Goal: Task Accomplishment & Management: Use online tool/utility

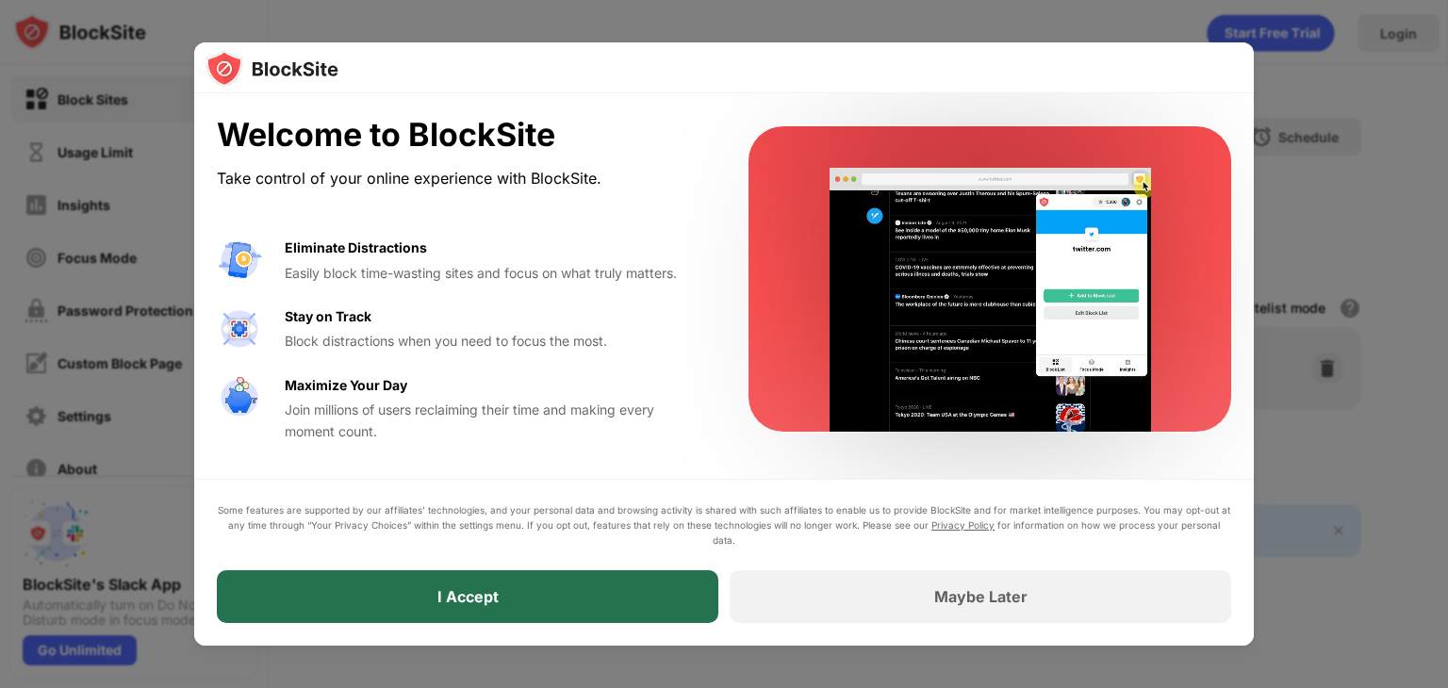
click at [441, 601] on div "I Accept" at bounding box center [467, 596] width 61 height 19
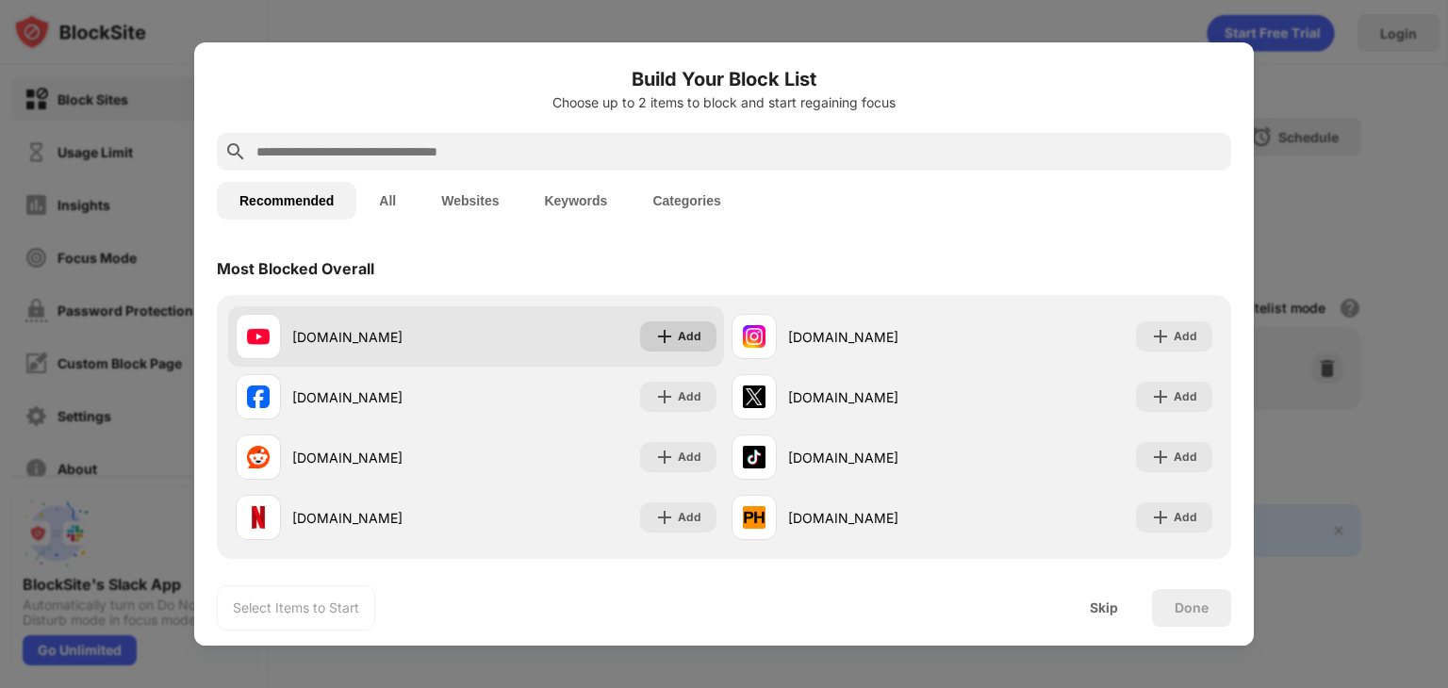
click at [695, 336] on div "Add" at bounding box center [690, 336] width 24 height 19
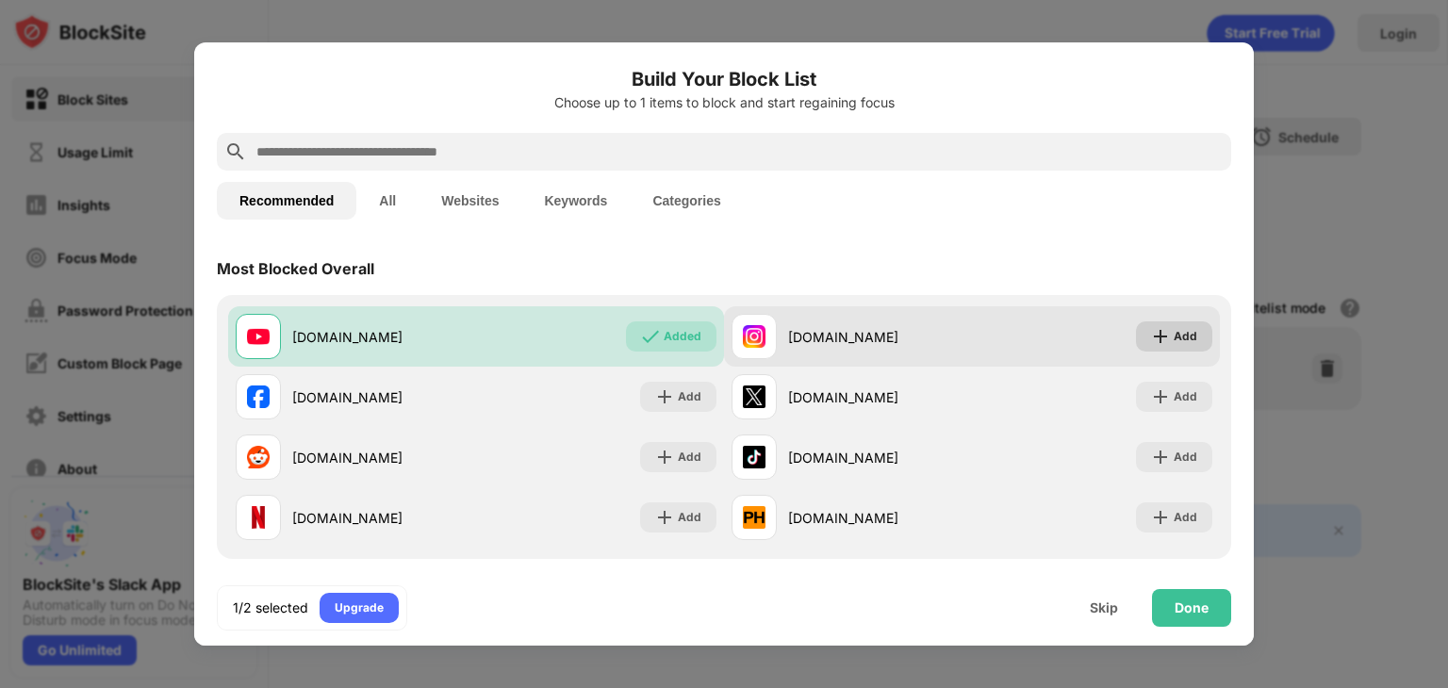
click at [1197, 330] on div "Add" at bounding box center [1174, 336] width 76 height 30
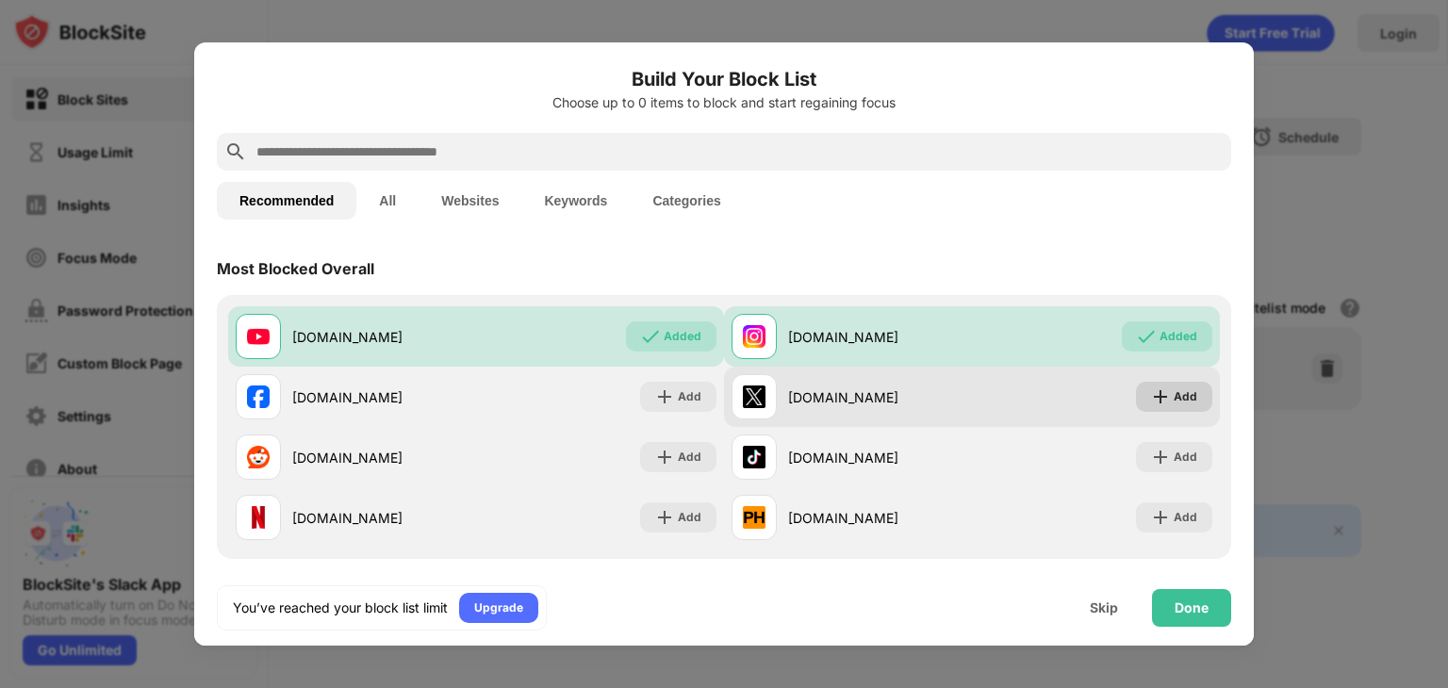
click at [1178, 404] on div "Add" at bounding box center [1185, 396] width 24 height 19
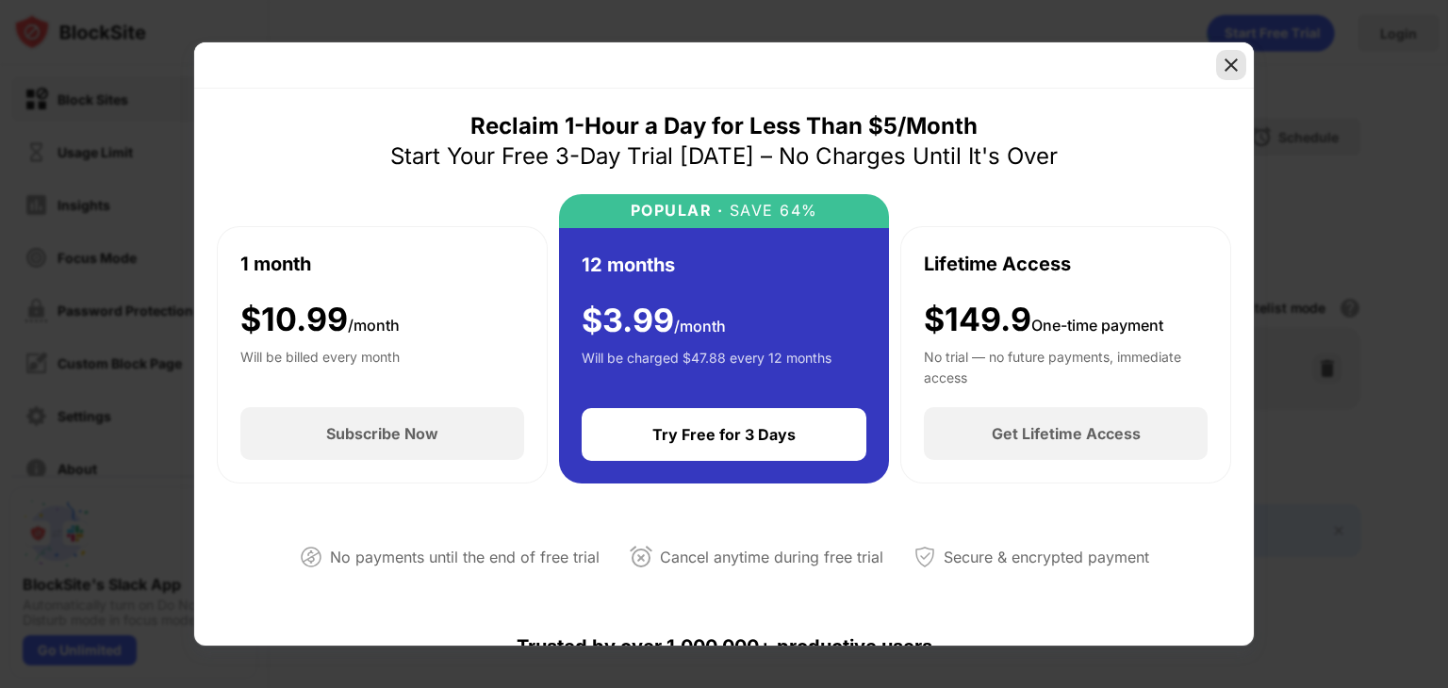
click at [1226, 63] on img at bounding box center [1230, 65] width 19 height 19
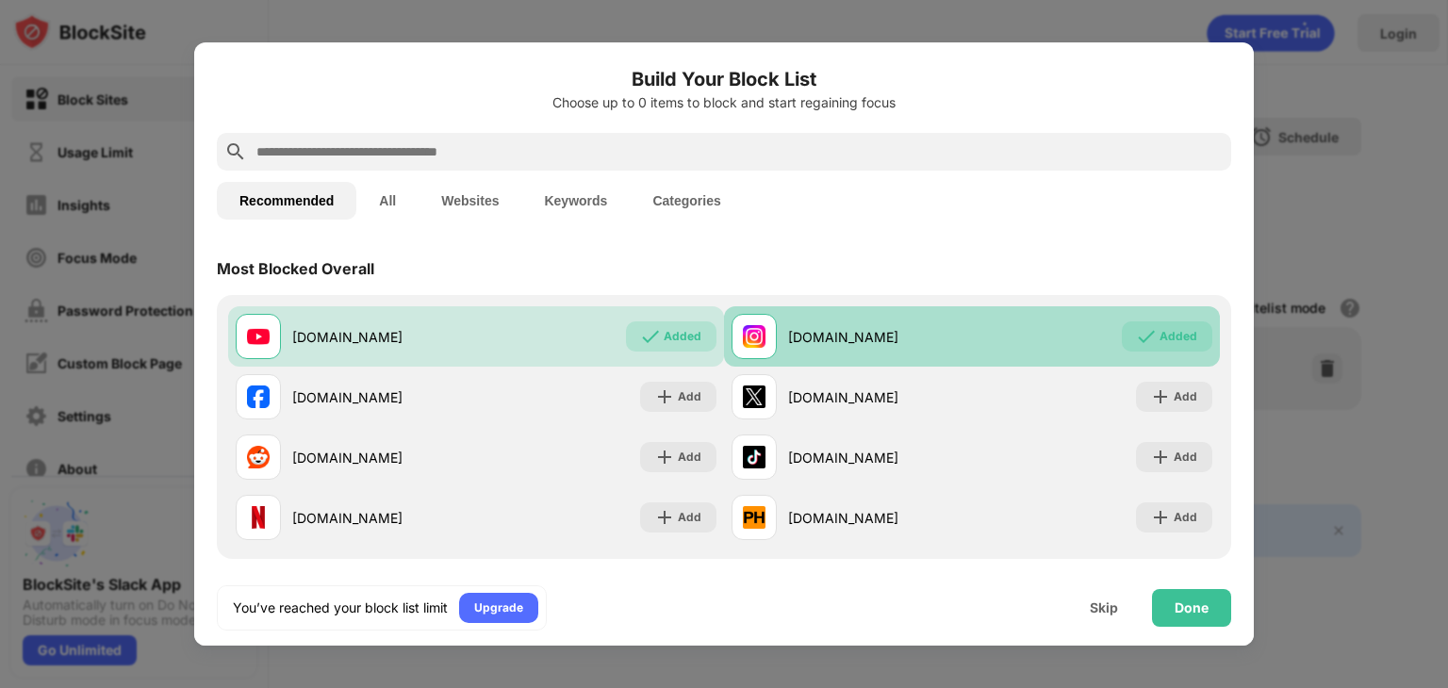
click at [1163, 348] on div "Added" at bounding box center [1167, 336] width 90 height 30
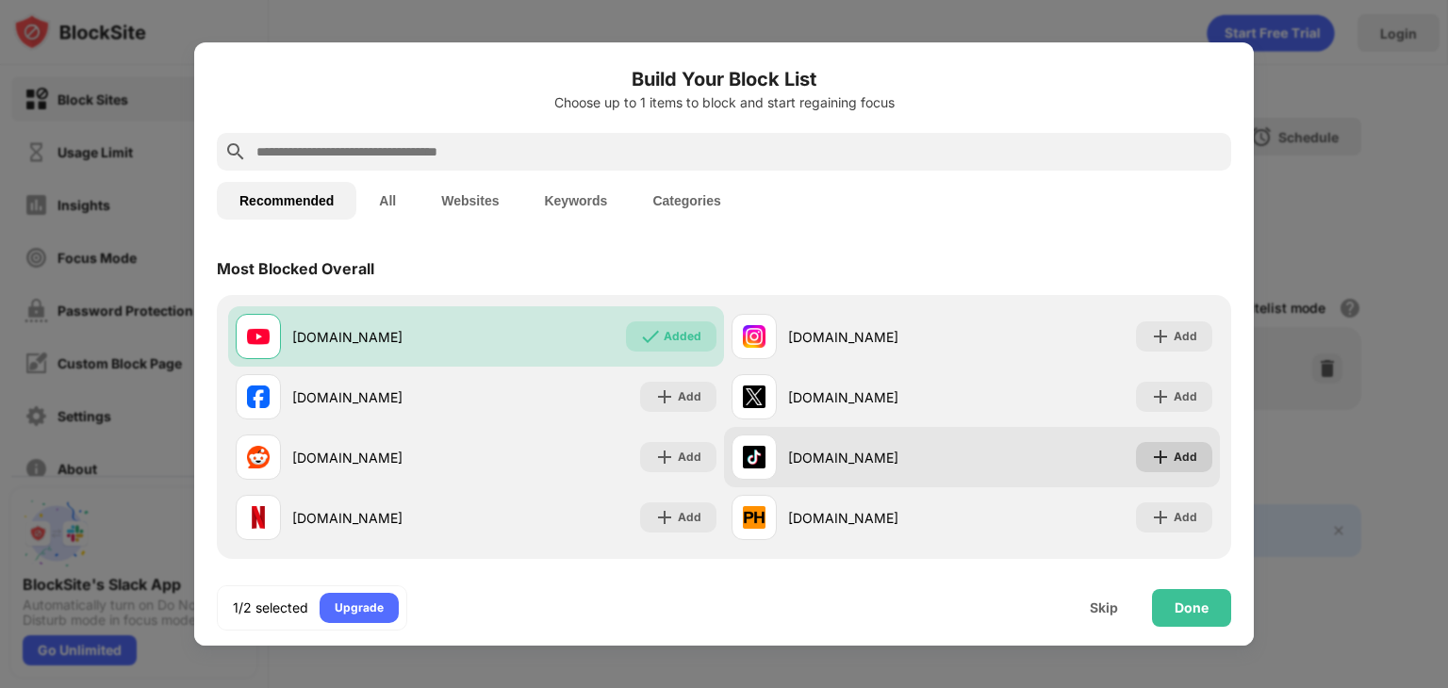
click at [1174, 446] on div "Add" at bounding box center [1174, 457] width 76 height 30
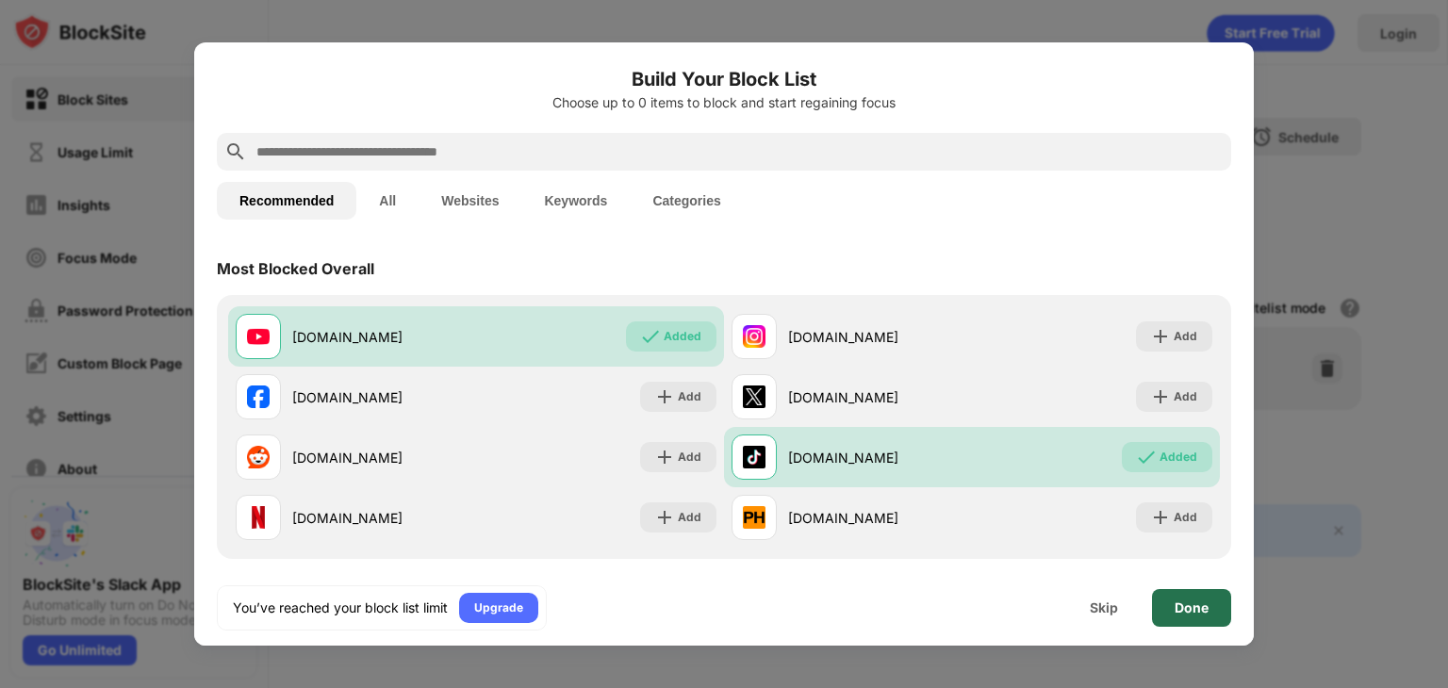
click at [1169, 601] on div "Done" at bounding box center [1191, 608] width 79 height 38
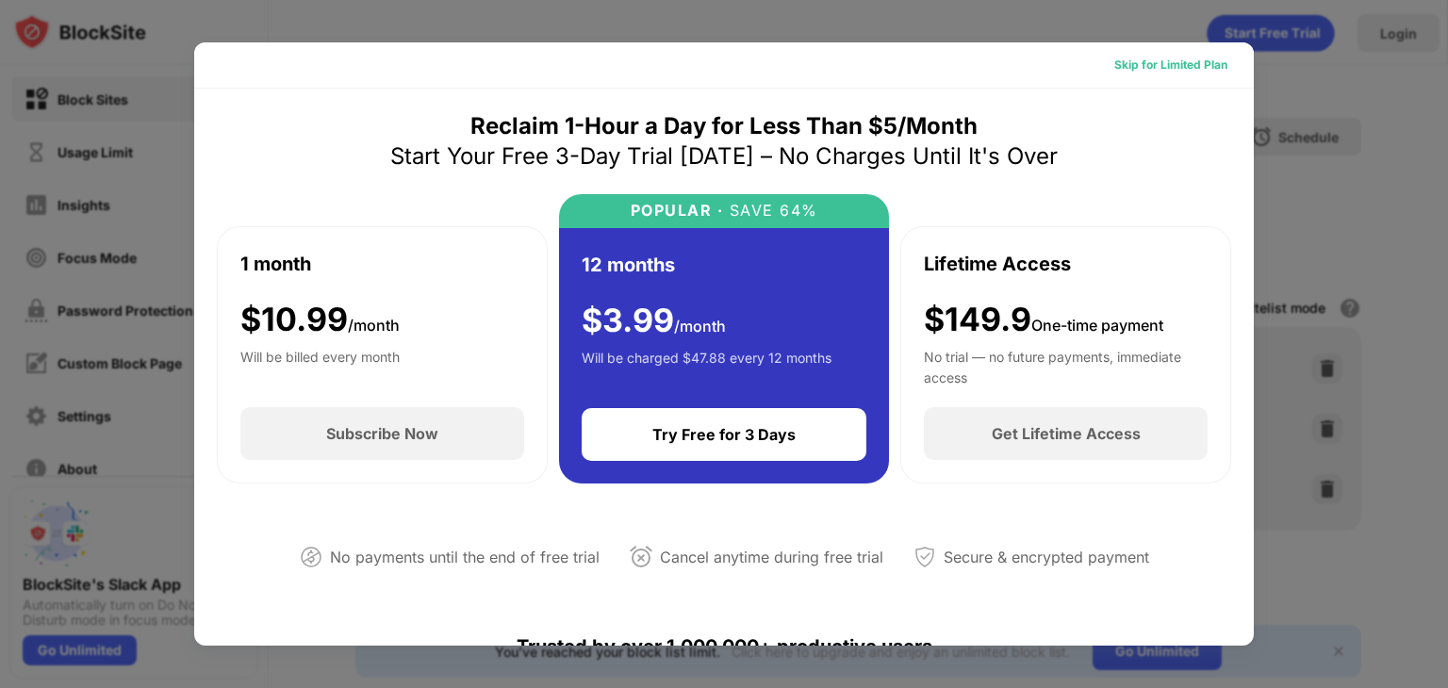
click at [1163, 63] on div "Skip for Limited Plan" at bounding box center [1170, 65] width 113 height 19
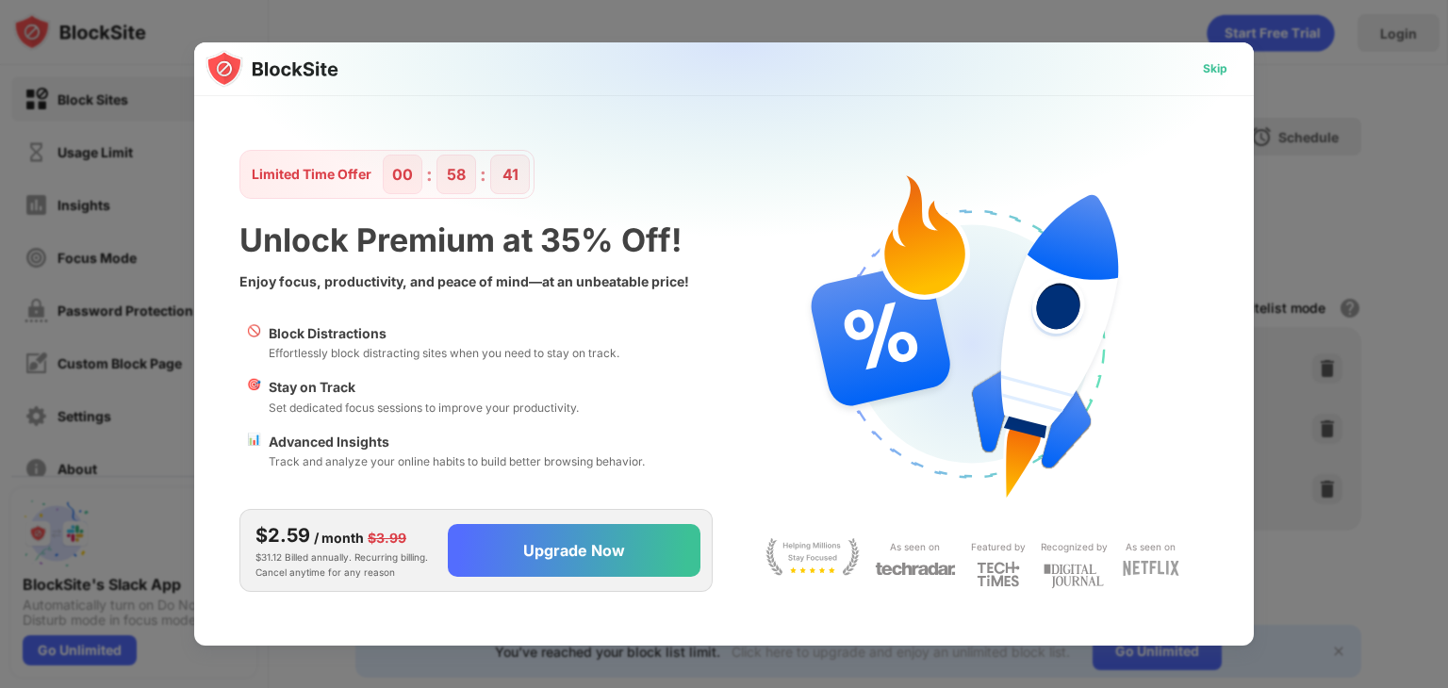
click at [1212, 61] on div "Skip" at bounding box center [1215, 68] width 25 height 19
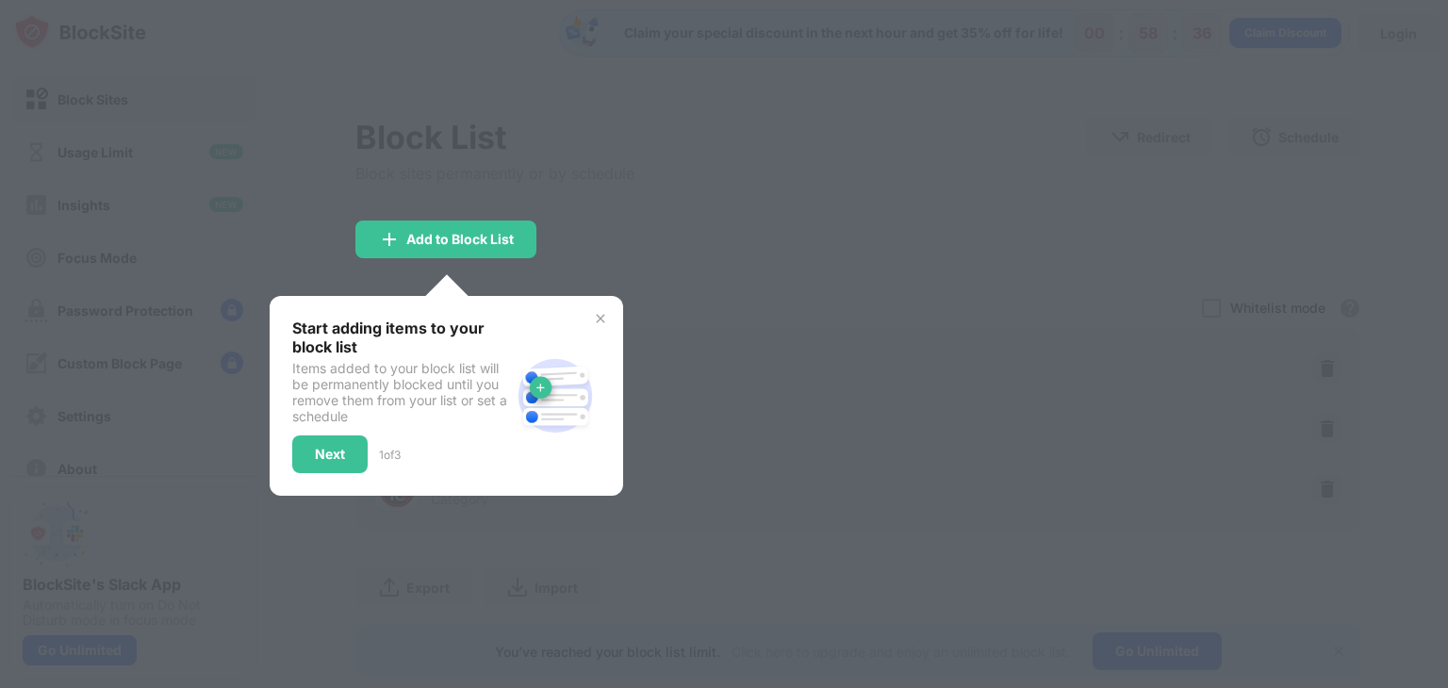
click at [598, 317] on img at bounding box center [600, 318] width 15 height 15
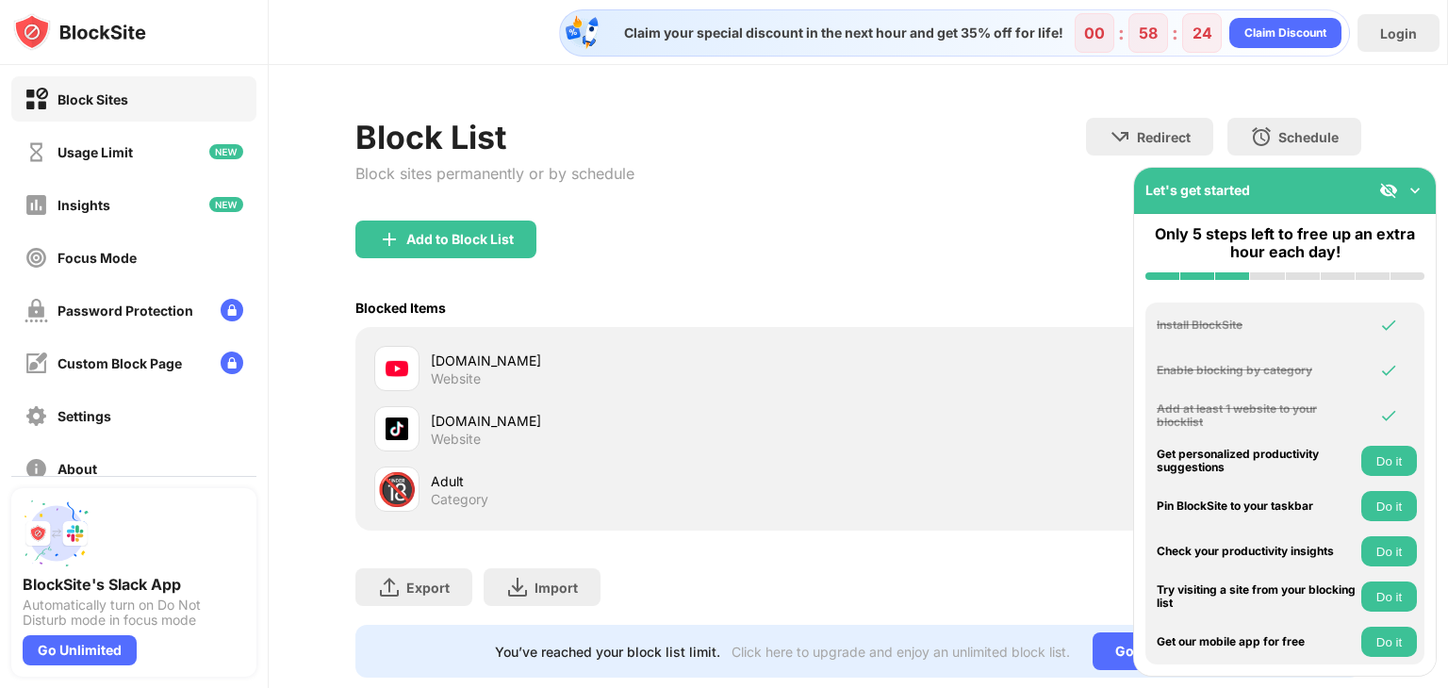
scroll to position [41, 0]
